Goal: Task Accomplishment & Management: Complete application form

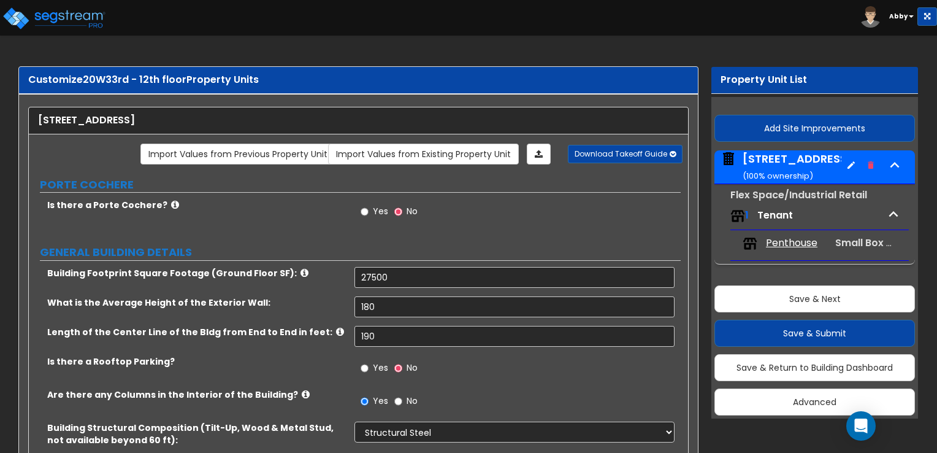
select select "4"
select select "2"
select select "5"
select select "2"
select select "12"
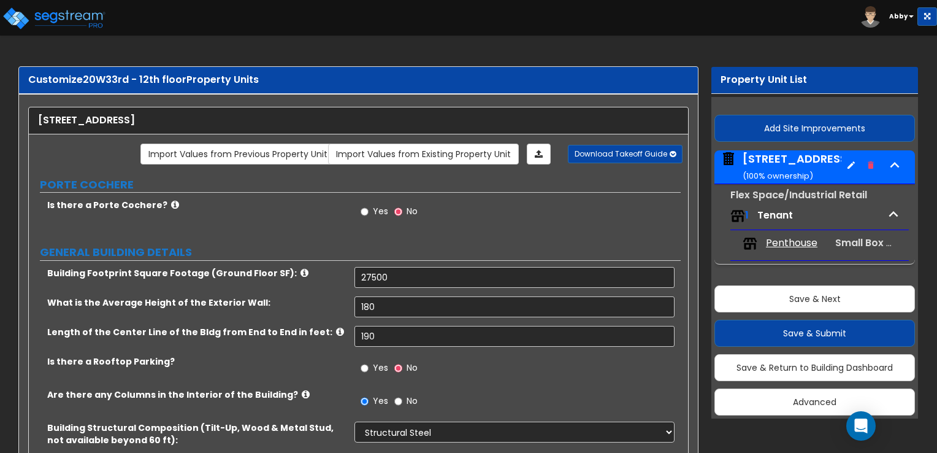
select select "2"
select select "3"
select select "1"
select select "2"
select select "4"
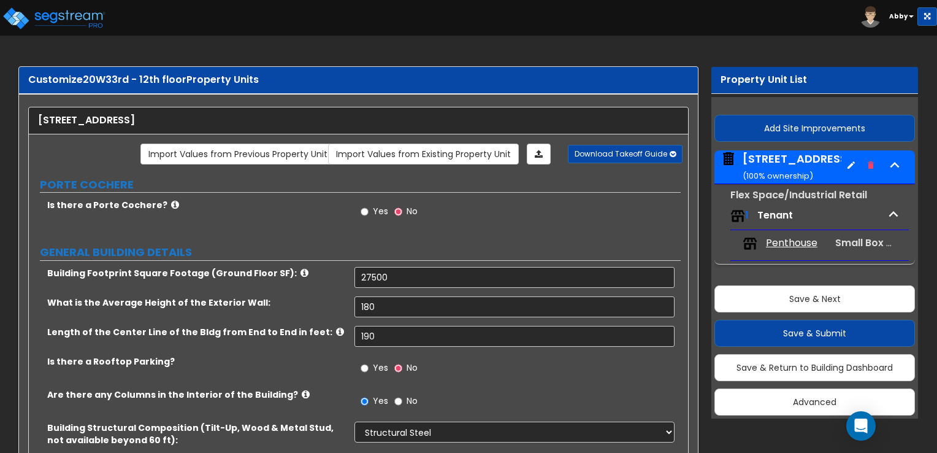
select select "2"
select select "1"
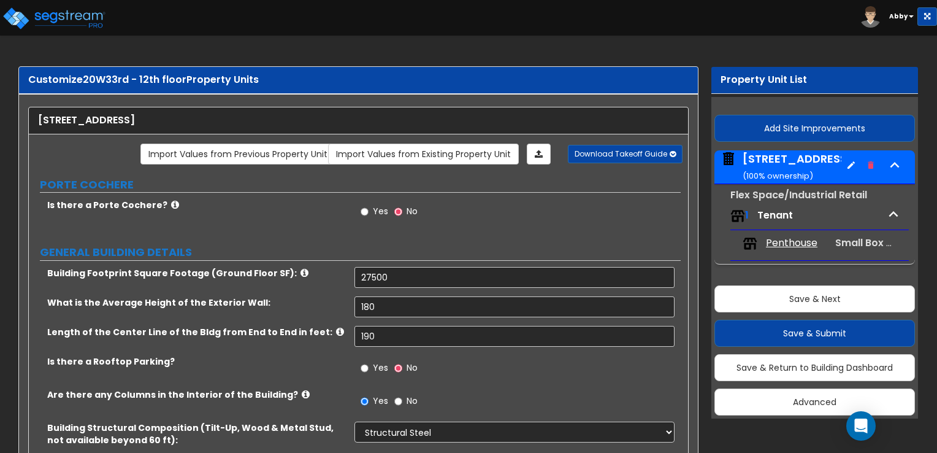
select select "2"
select select "1"
select select "2"
select select "1"
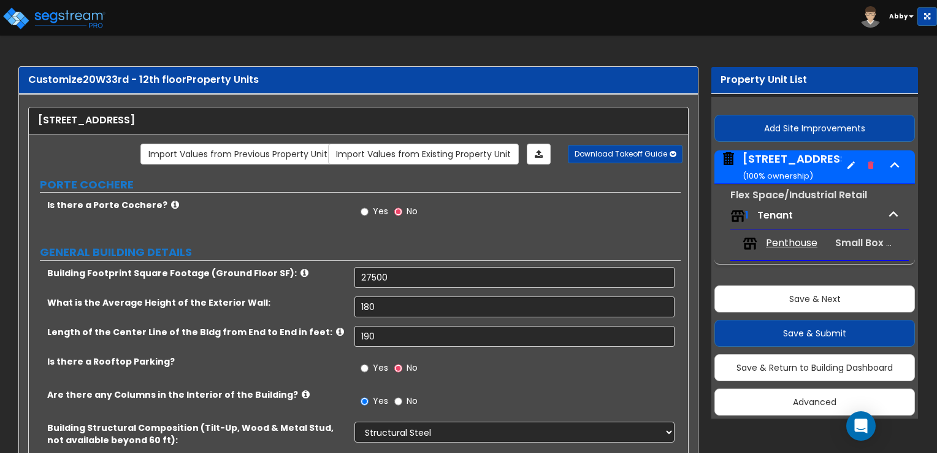
select select "1"
select select "2"
select select "1"
select select "2"
select select "1"
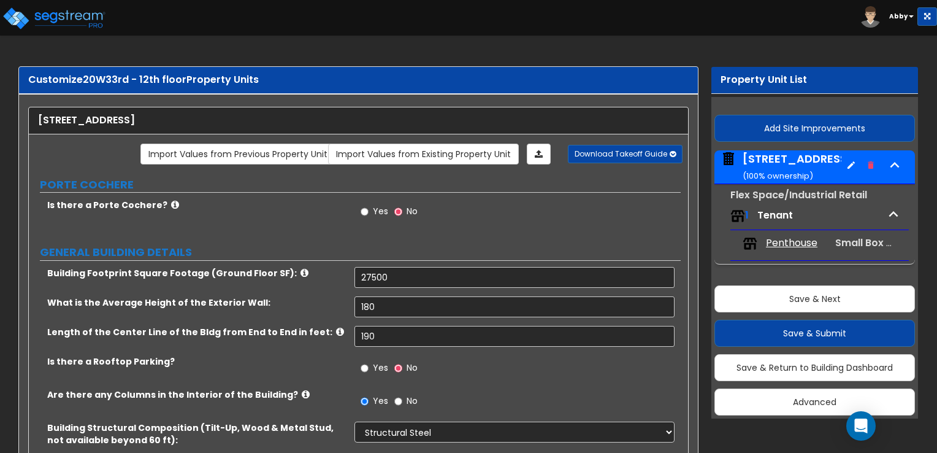
select select "8"
